Goal: Task Accomplishment & Management: Manage account settings

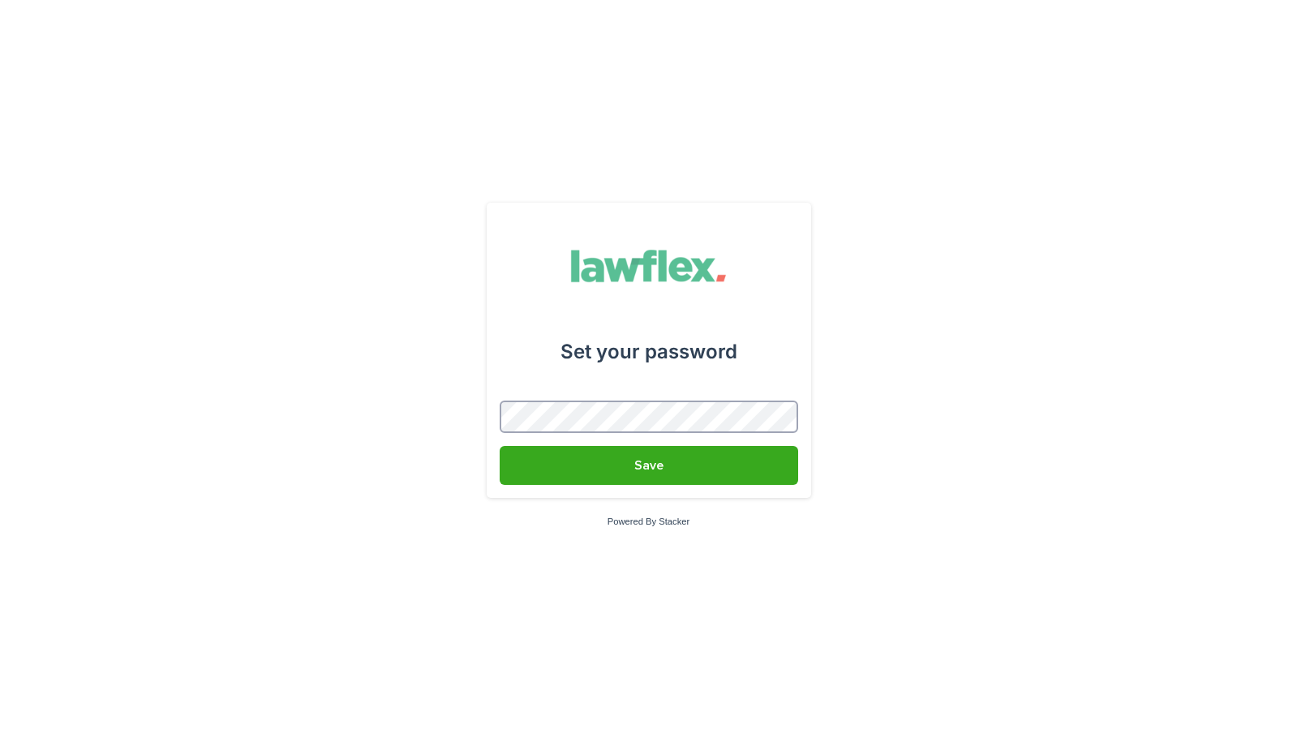
click at [500, 446] on button "Save" at bounding box center [649, 465] width 298 height 39
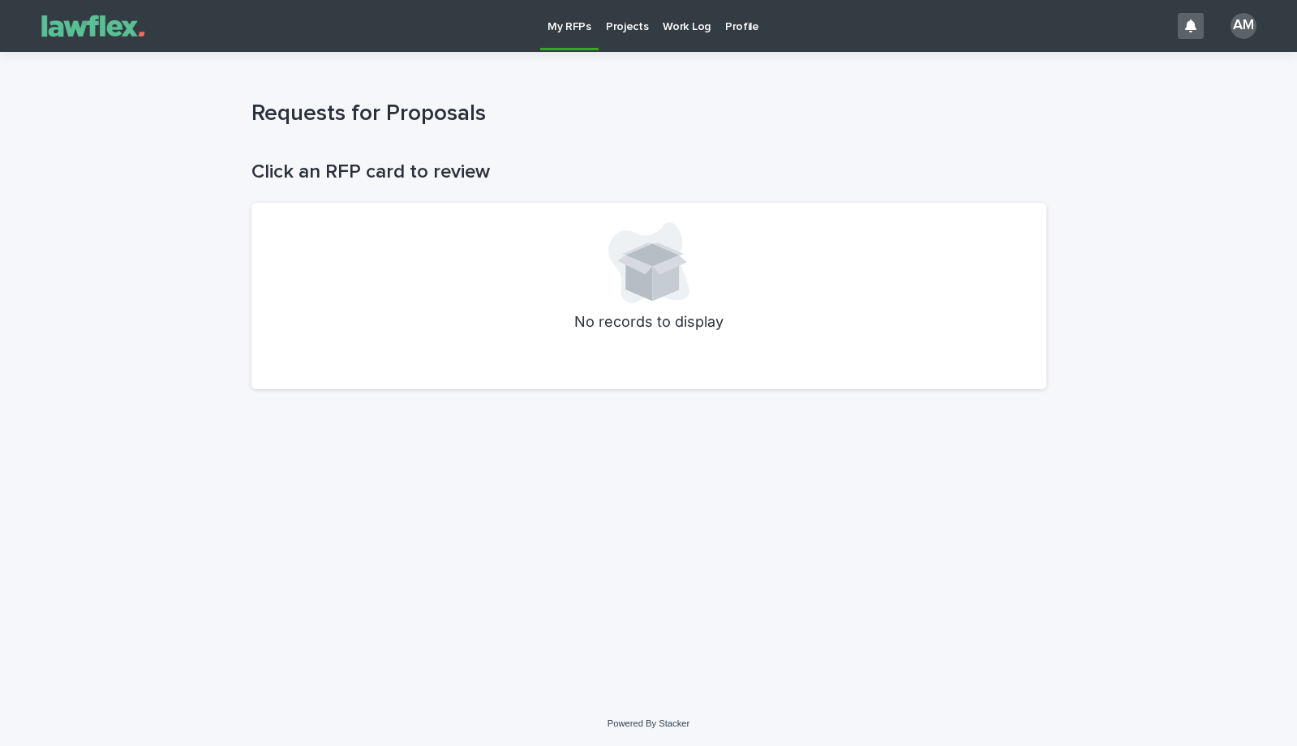
click at [625, 28] on p "Projects" at bounding box center [627, 17] width 43 height 34
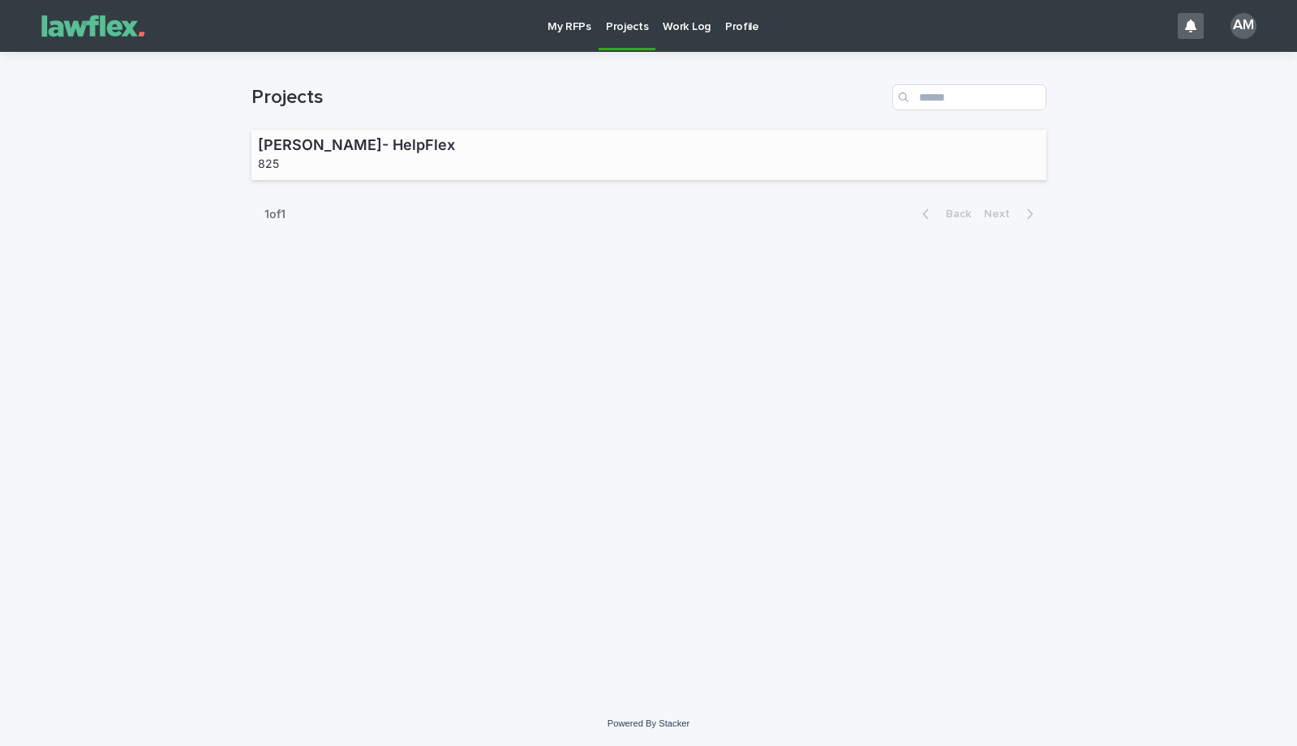
click at [586, 144] on div "[PERSON_NAME]- HelpFlex 825" at bounding box center [648, 155] width 795 height 51
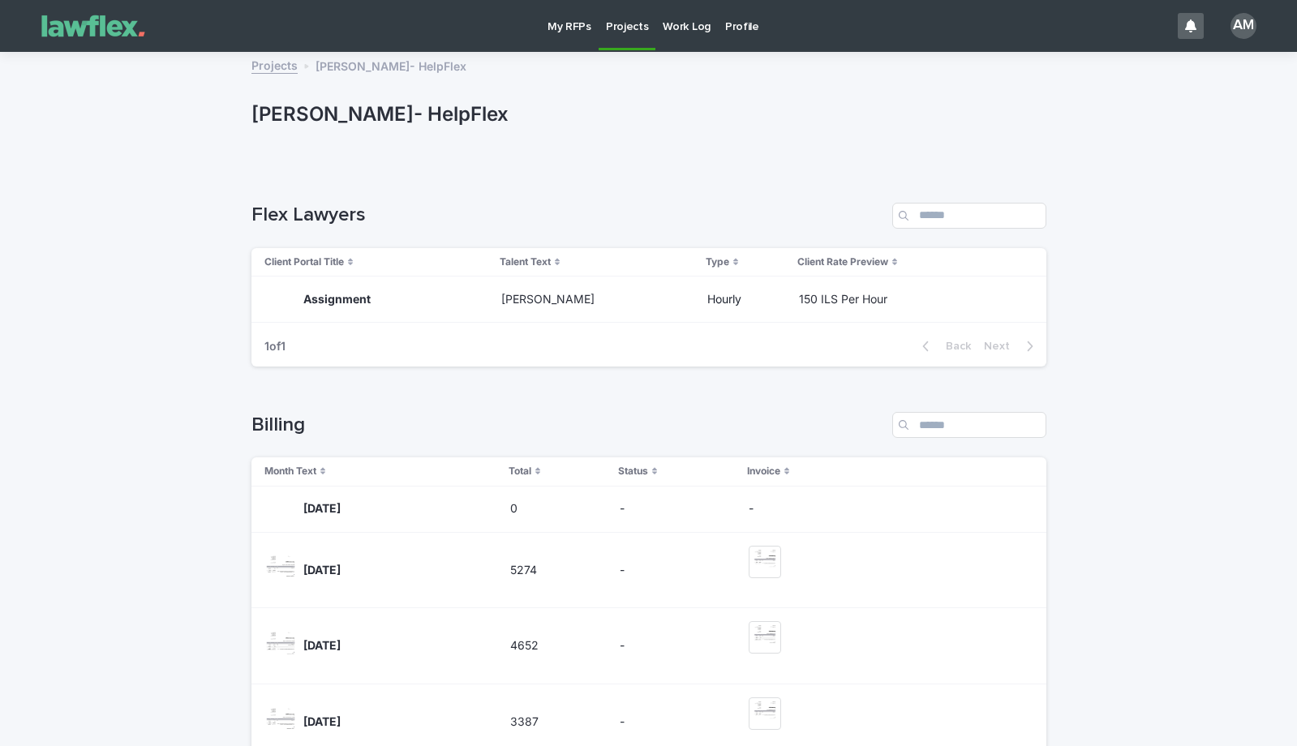
click at [697, 26] on p "Work Log" at bounding box center [687, 17] width 48 height 34
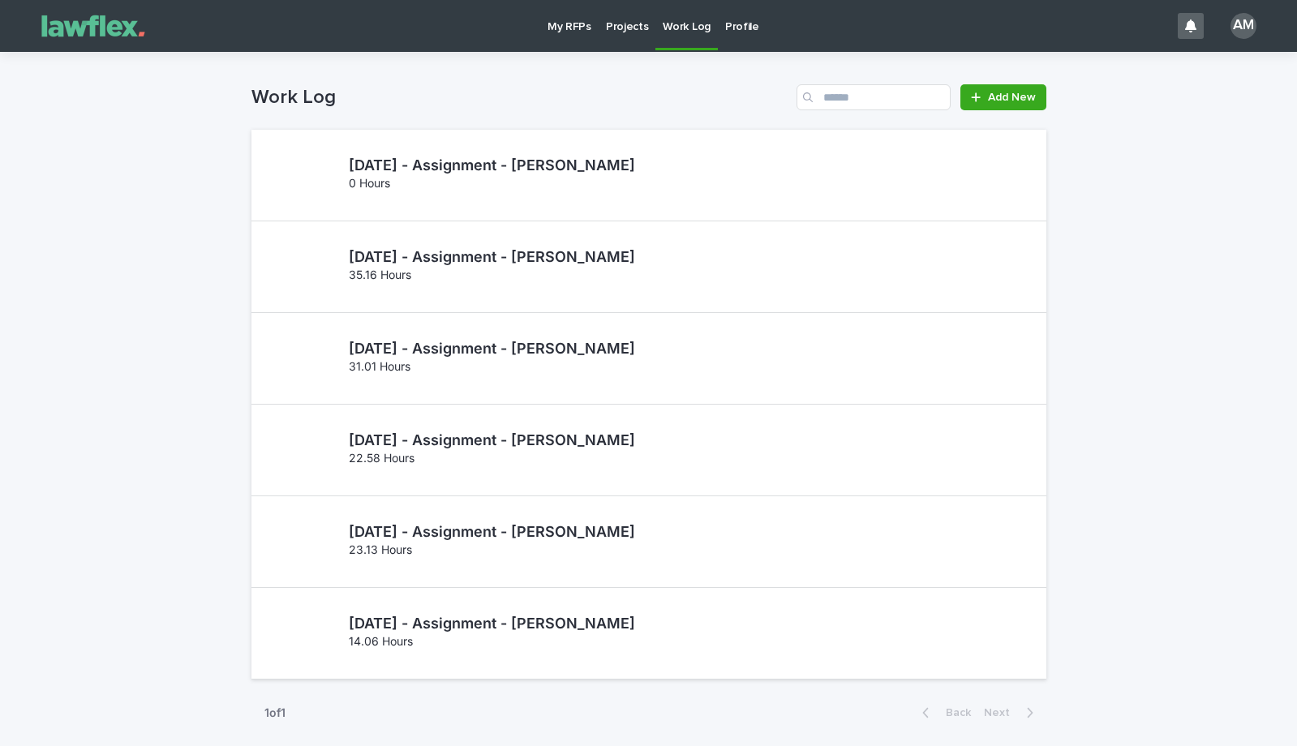
click at [740, 24] on p "Profile" at bounding box center [742, 17] width 34 height 34
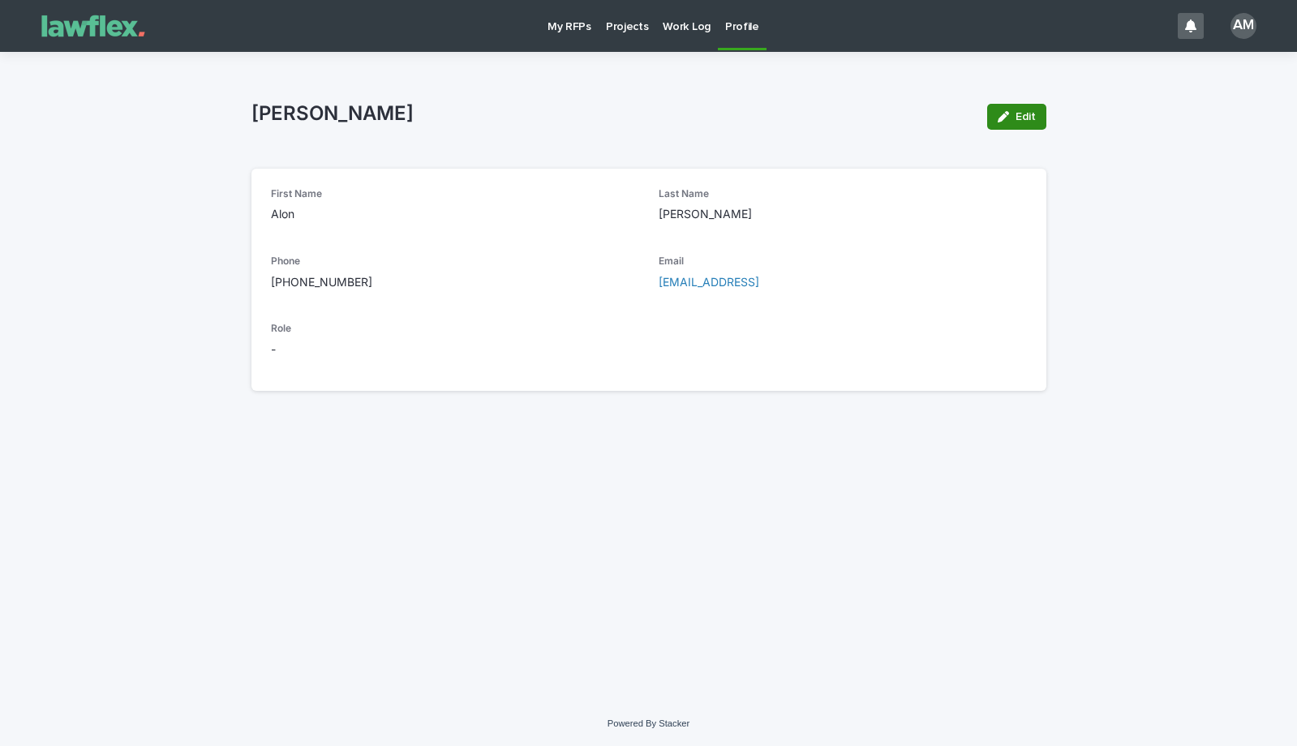
click at [994, 117] on button "Edit" at bounding box center [1016, 117] width 59 height 26
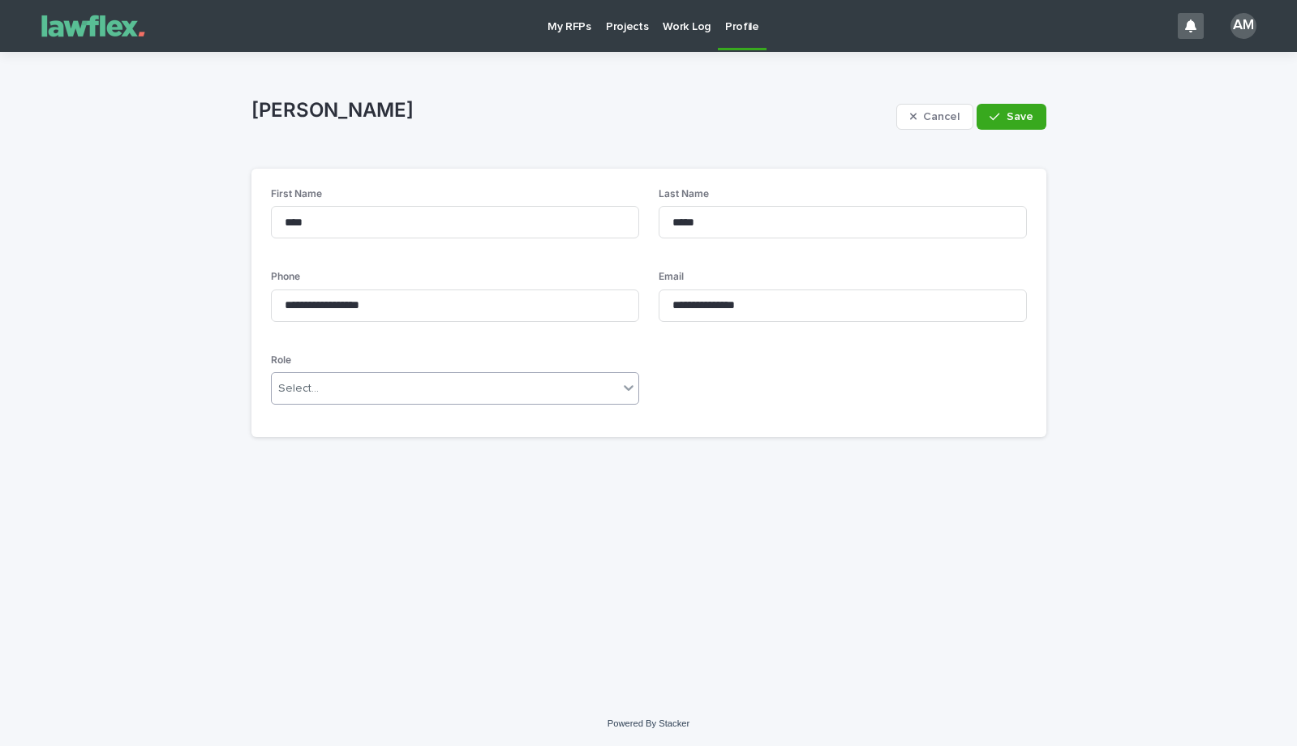
click at [435, 397] on div "Select..." at bounding box center [445, 389] width 346 height 27
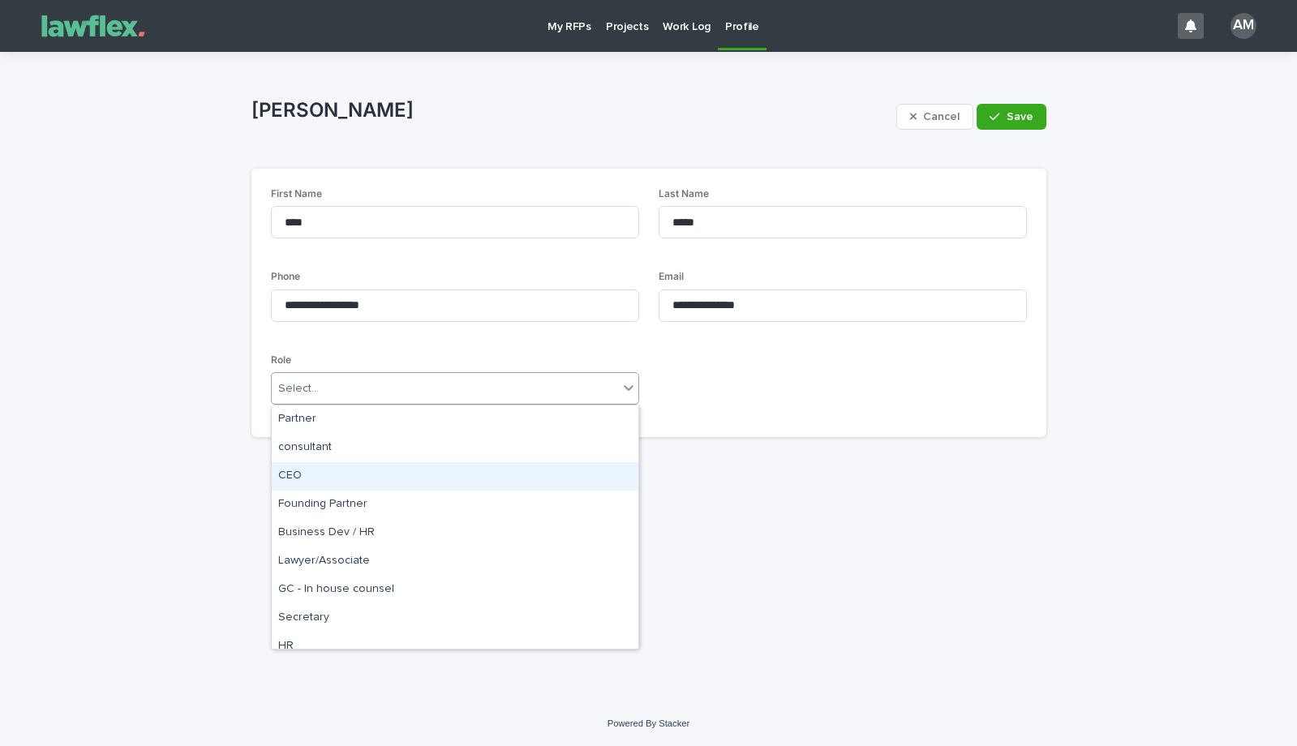
click at [391, 473] on div "CEO" at bounding box center [455, 476] width 367 height 28
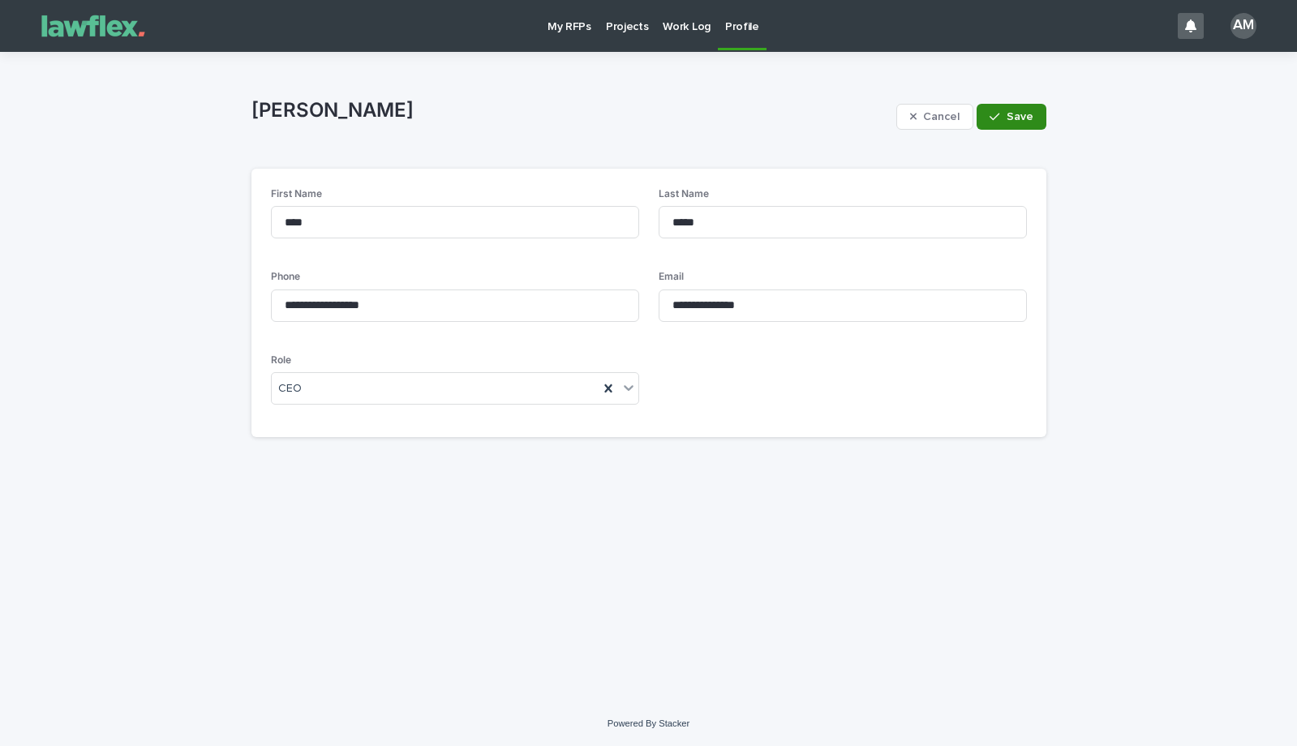
click at [1015, 114] on span "Save" at bounding box center [1019, 116] width 27 height 11
